Goal: Task Accomplishment & Management: Manage account settings

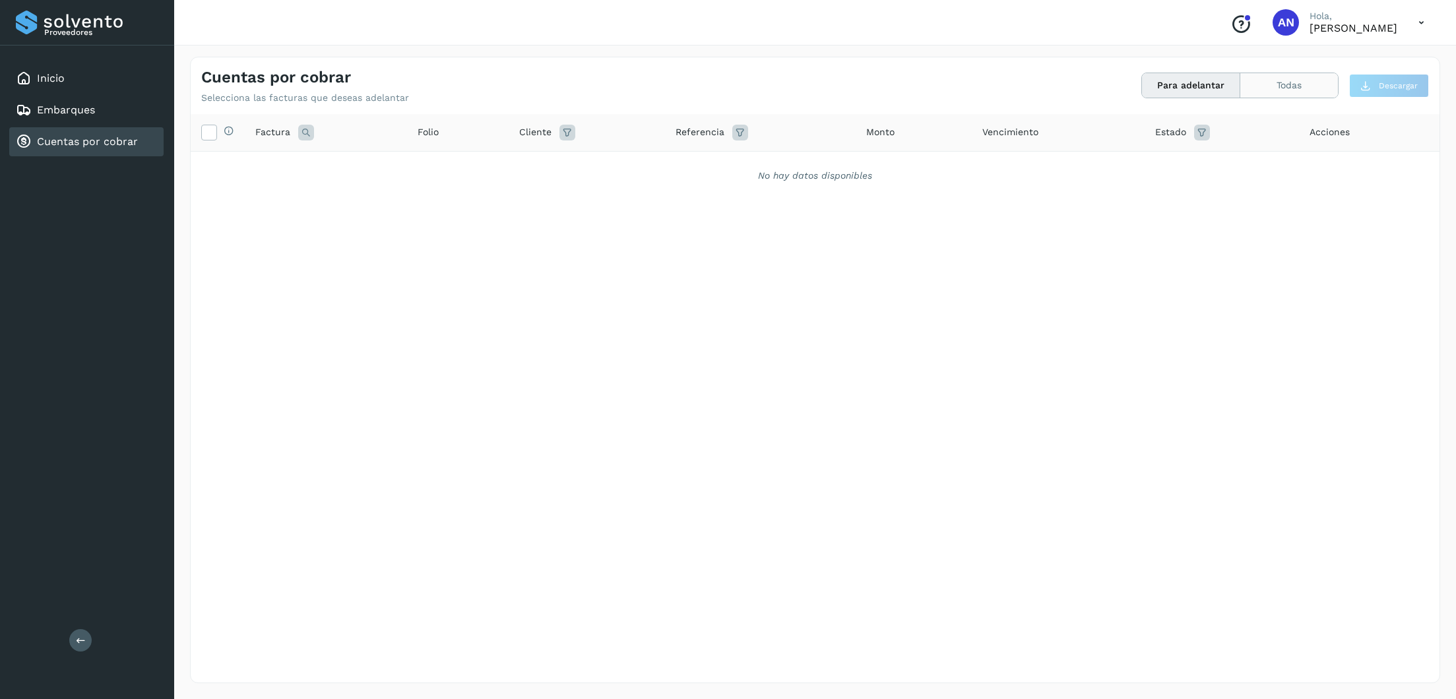
drag, startPoint x: 1187, startPoint y: 85, endPoint x: 1274, endPoint y: 83, distance: 86.5
click at [1034, 85] on button "Para adelantar" at bounding box center [1191, 85] width 98 height 24
click at [1034, 81] on button "Todas" at bounding box center [1290, 85] width 98 height 24
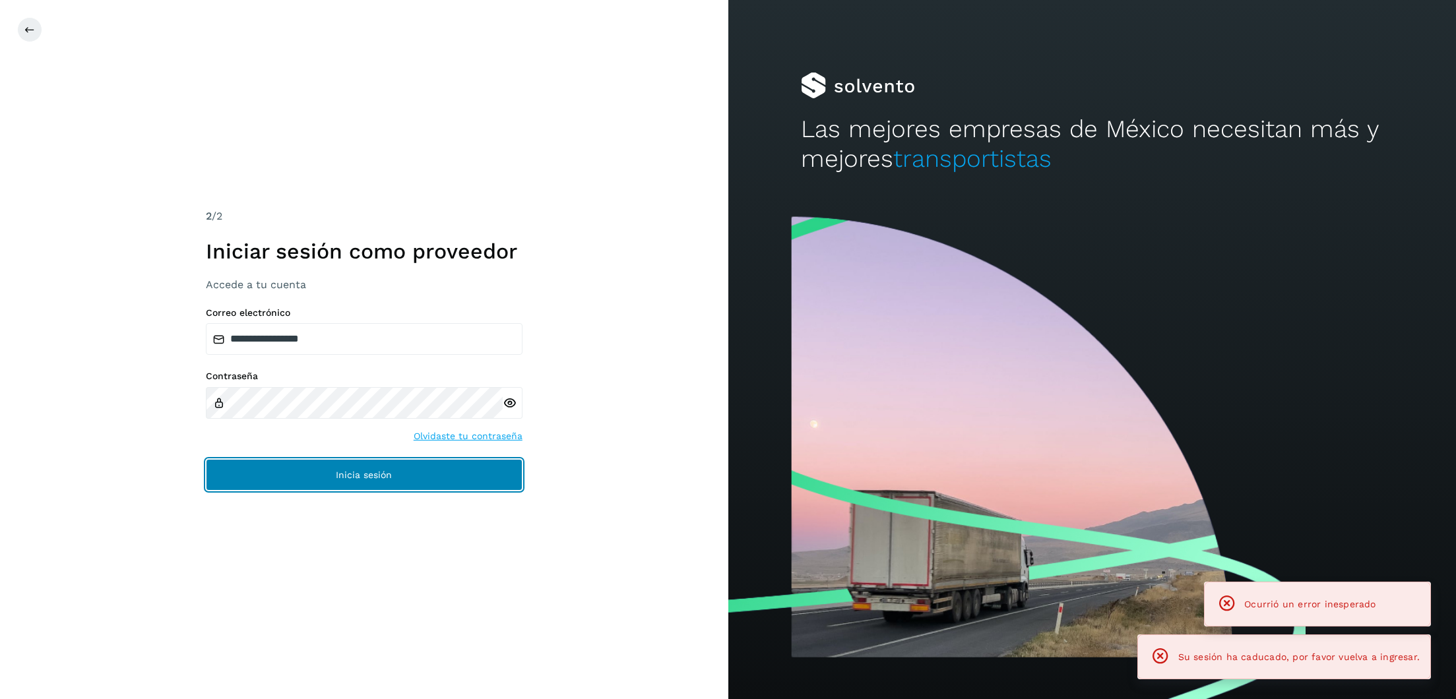
click at [387, 465] on button "Inicia sesión" at bounding box center [364, 475] width 317 height 32
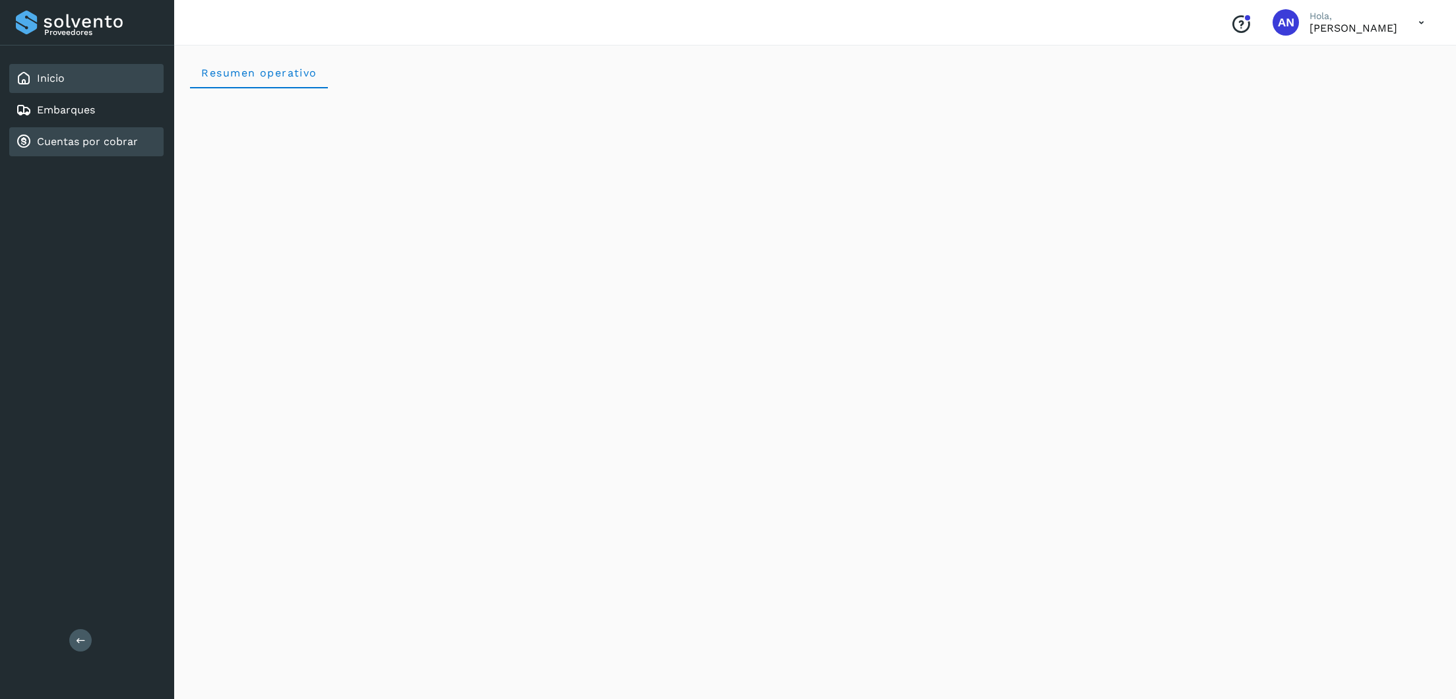
click at [102, 141] on link "Cuentas por cobrar" at bounding box center [87, 141] width 101 height 13
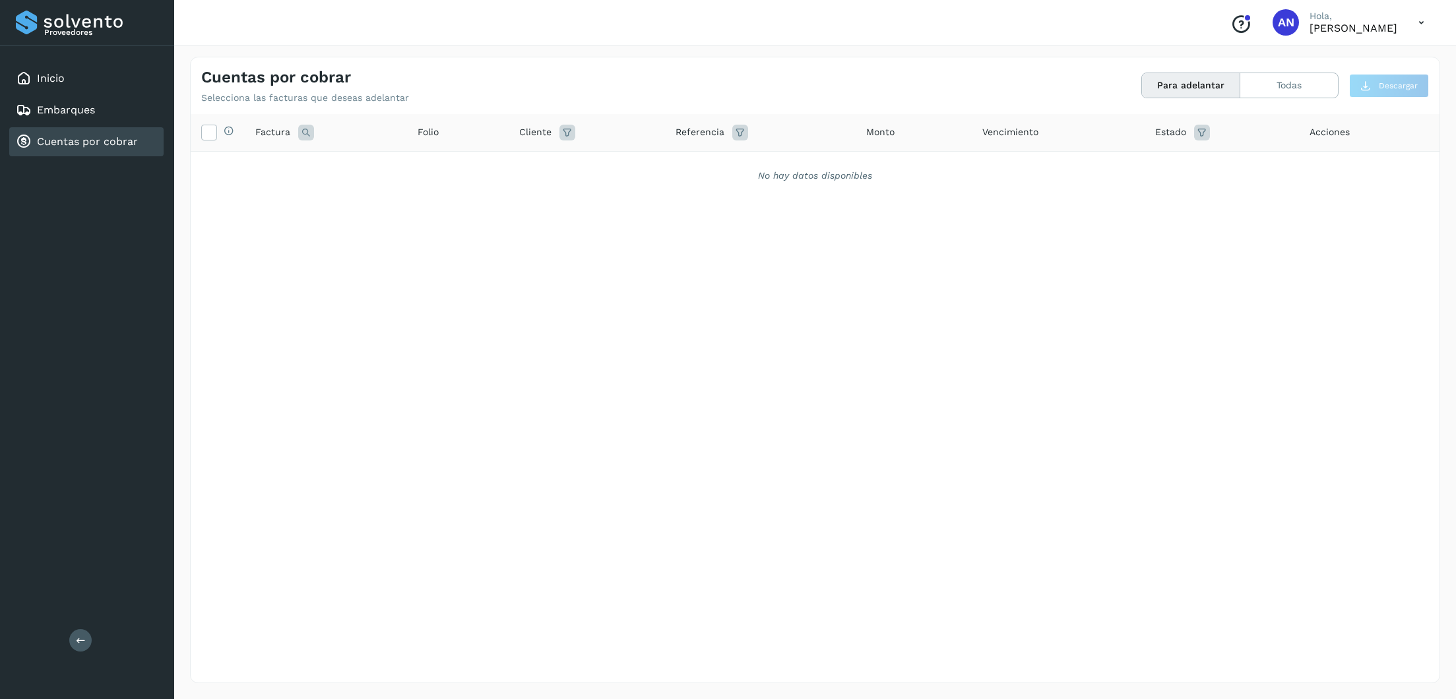
click at [1034, 86] on button "Para adelantar" at bounding box center [1191, 85] width 98 height 24
click at [1034, 86] on button "Todas" at bounding box center [1290, 85] width 98 height 24
click at [1034, 135] on icon at bounding box center [1202, 133] width 16 height 16
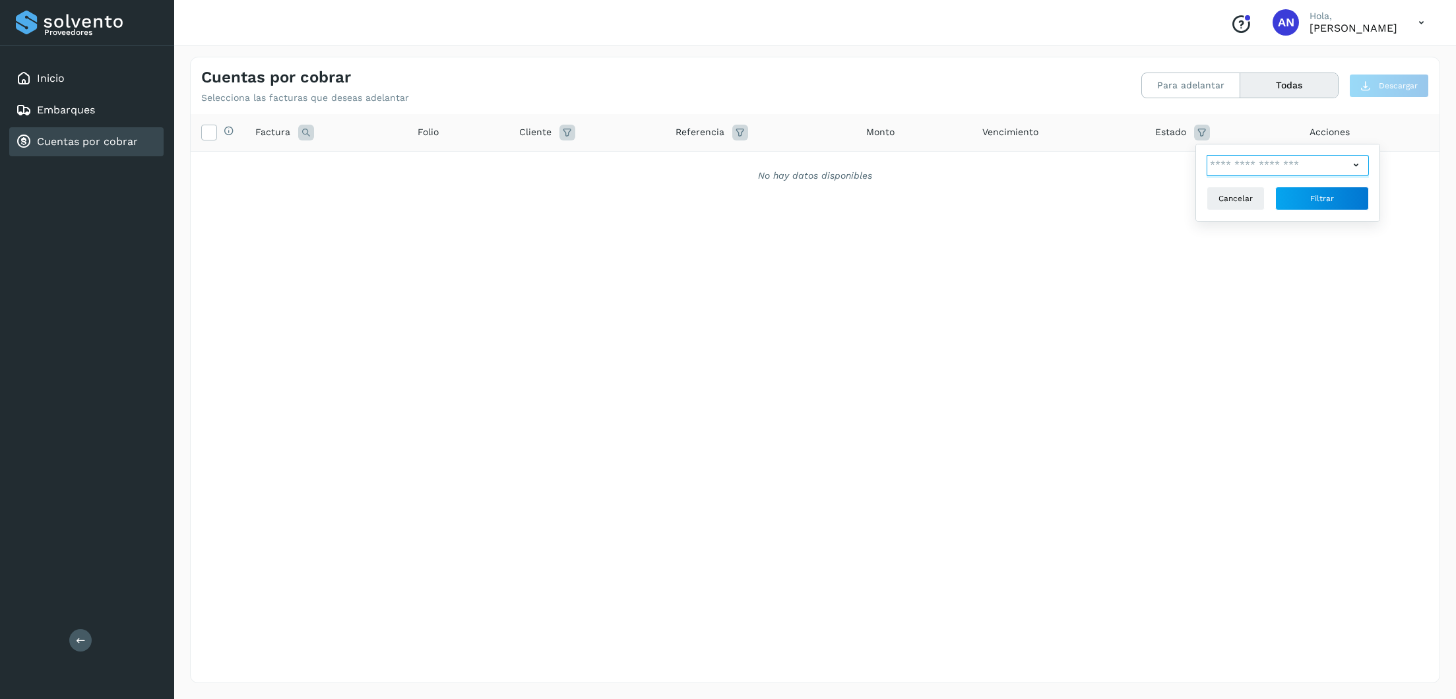
click at [1034, 172] on input "text" at bounding box center [1278, 165] width 143 height 21
click at [212, 133] on div at bounding box center [728, 349] width 1456 height 699
click at [212, 133] on icon at bounding box center [209, 132] width 14 height 14
